Goal: Find specific page/section: Find specific page/section

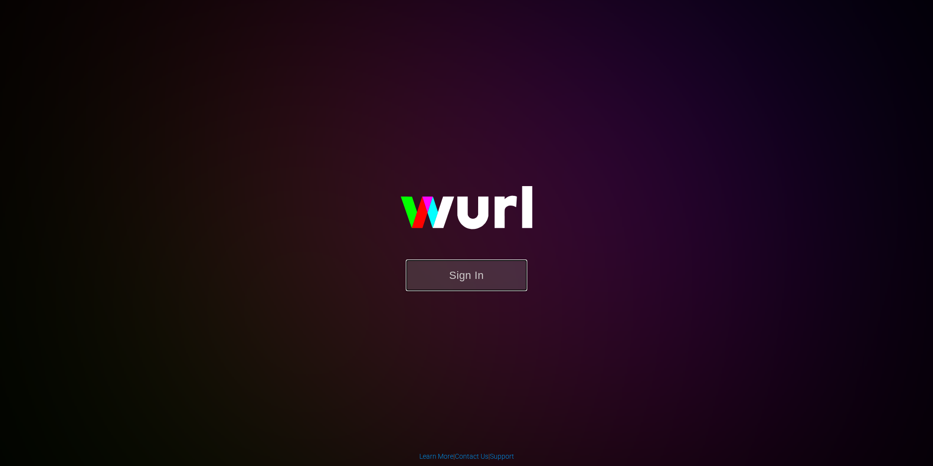
click at [453, 284] on button "Sign In" at bounding box center [467, 276] width 122 height 32
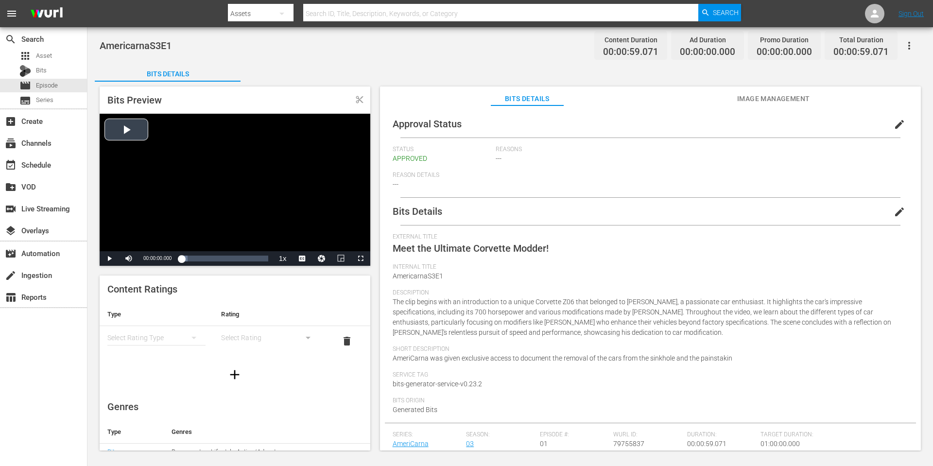
click at [208, 217] on div "Video Player" at bounding box center [235, 183] width 271 height 138
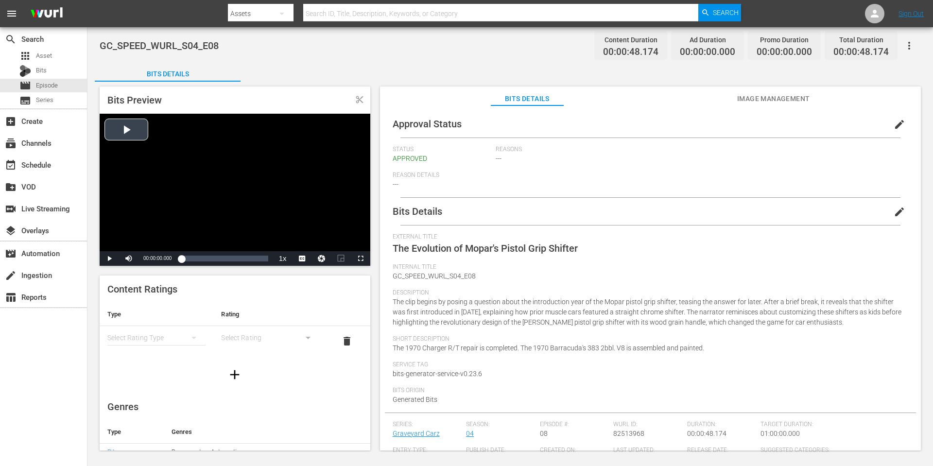
click at [266, 183] on div "Video Player" at bounding box center [235, 183] width 271 height 138
click at [361, 259] on span "Video Player" at bounding box center [361, 259] width 0 height 0
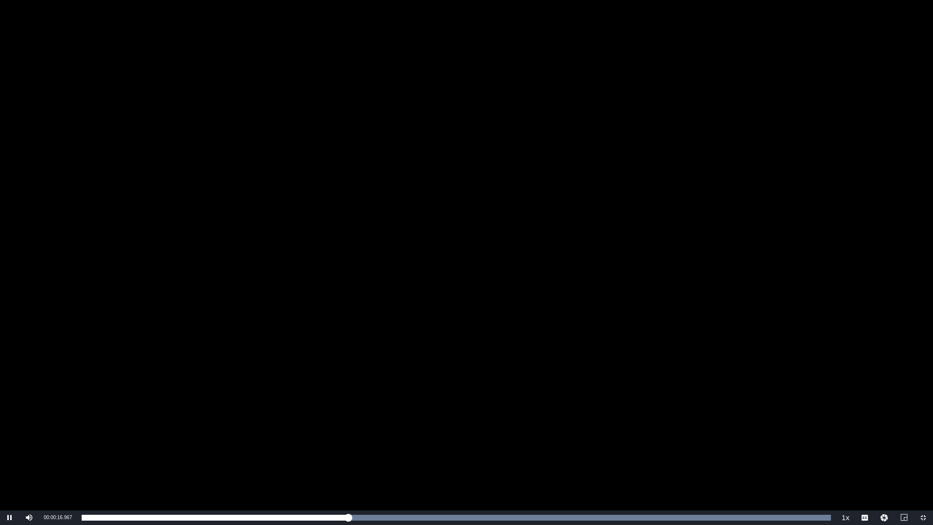
click at [302, 446] on div "Video Player" at bounding box center [466, 255] width 933 height 510
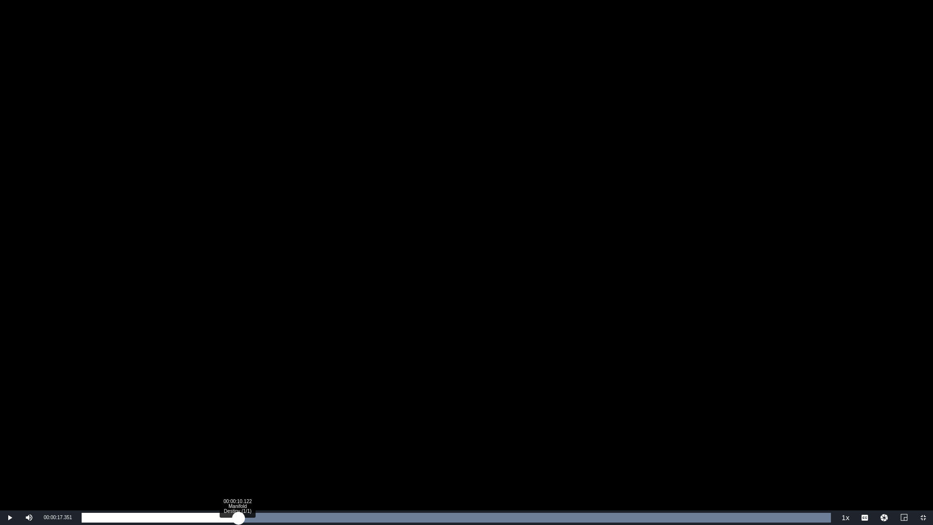
click at [239, 466] on div "00:00:17.351" at bounding box center [160, 518] width 157 height 10
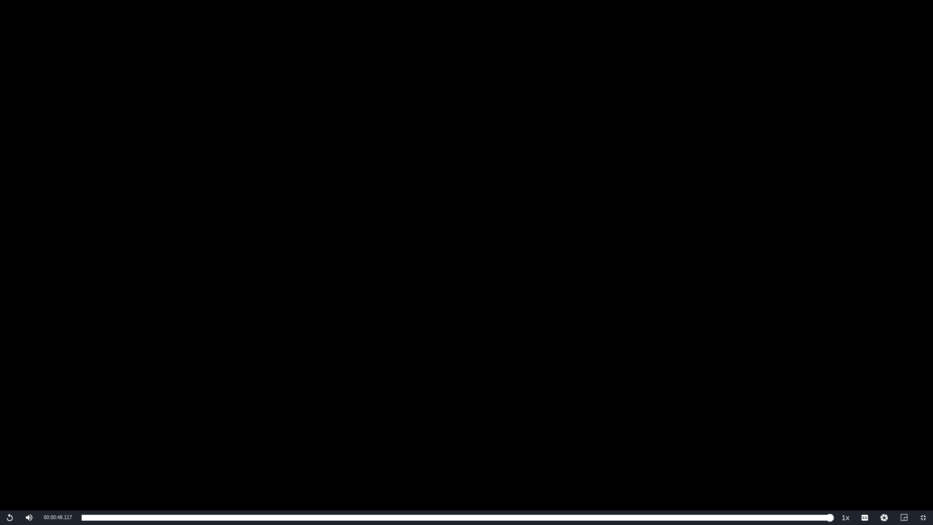
click at [802, 60] on div "Video Player" at bounding box center [466, 255] width 933 height 510
